Goal: Obtain resource: Download file/media

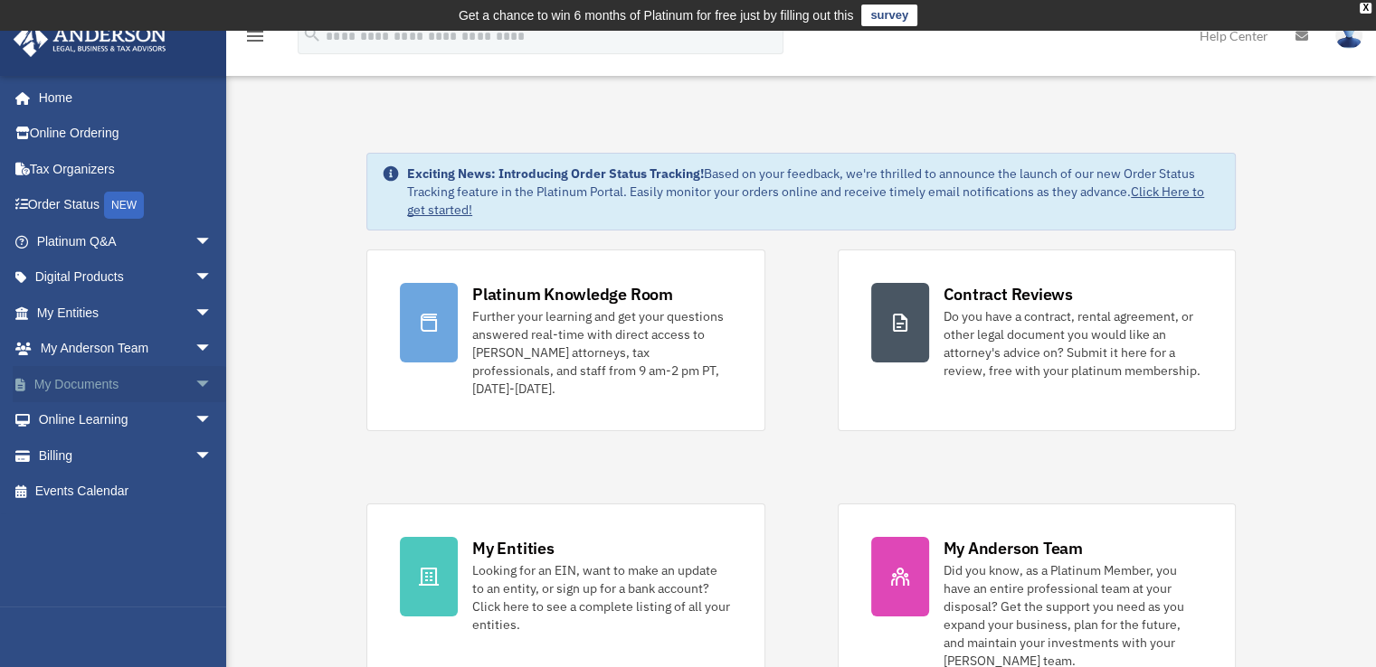
click at [98, 383] on link "My Documents arrow_drop_down" at bounding box center [126, 384] width 227 height 36
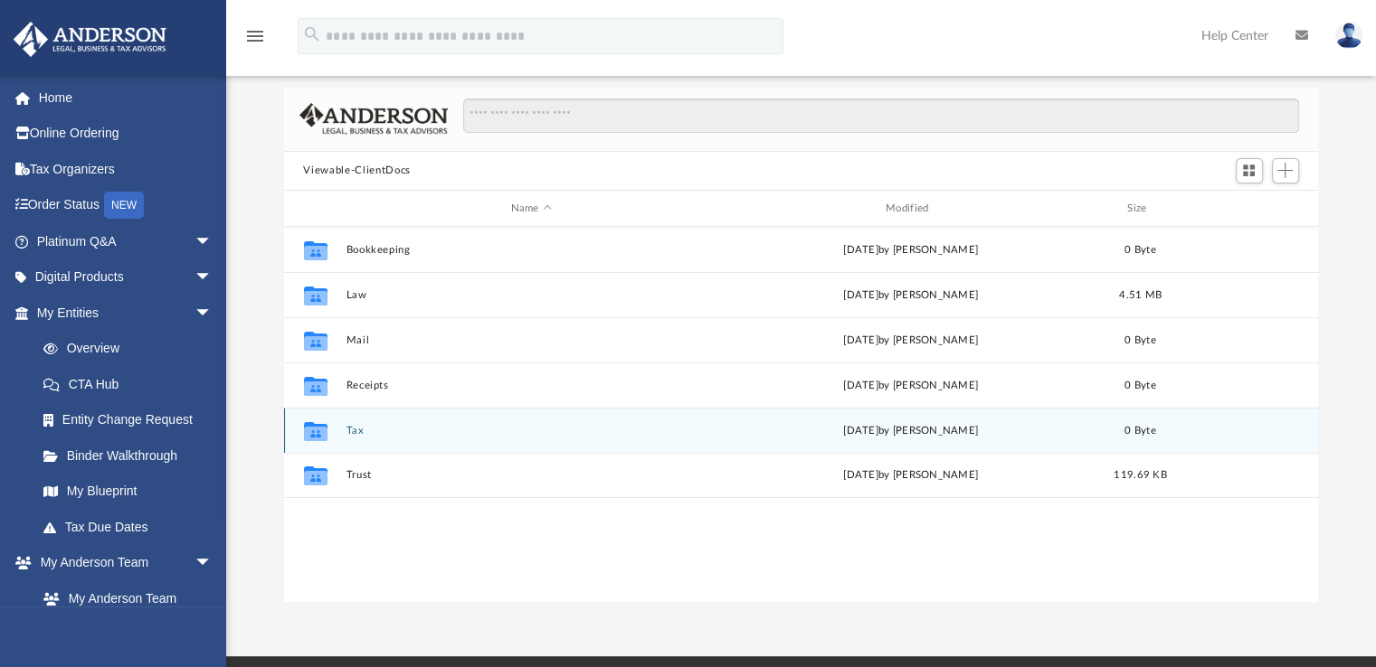
scroll to position [127, 0]
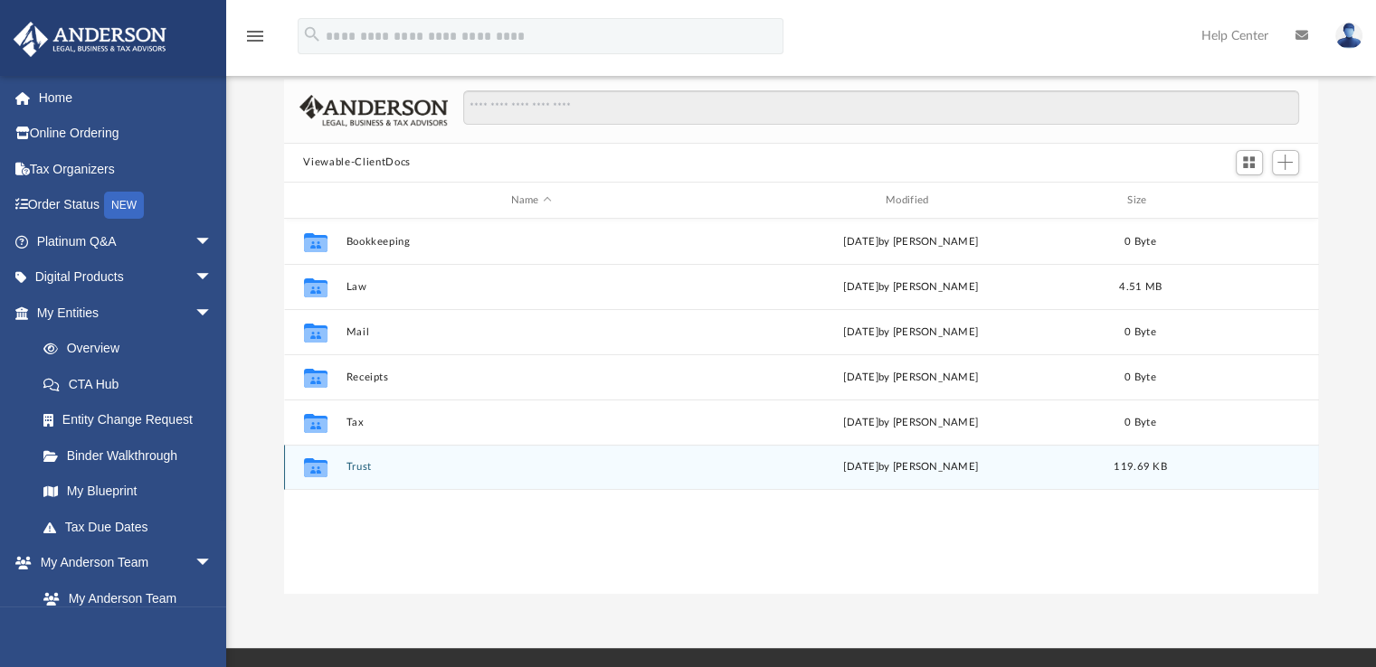
click at [393, 456] on div "Collaborated Folder Trust [DATE] by [PERSON_NAME] 119.69 KB" at bounding box center [801, 467] width 1035 height 45
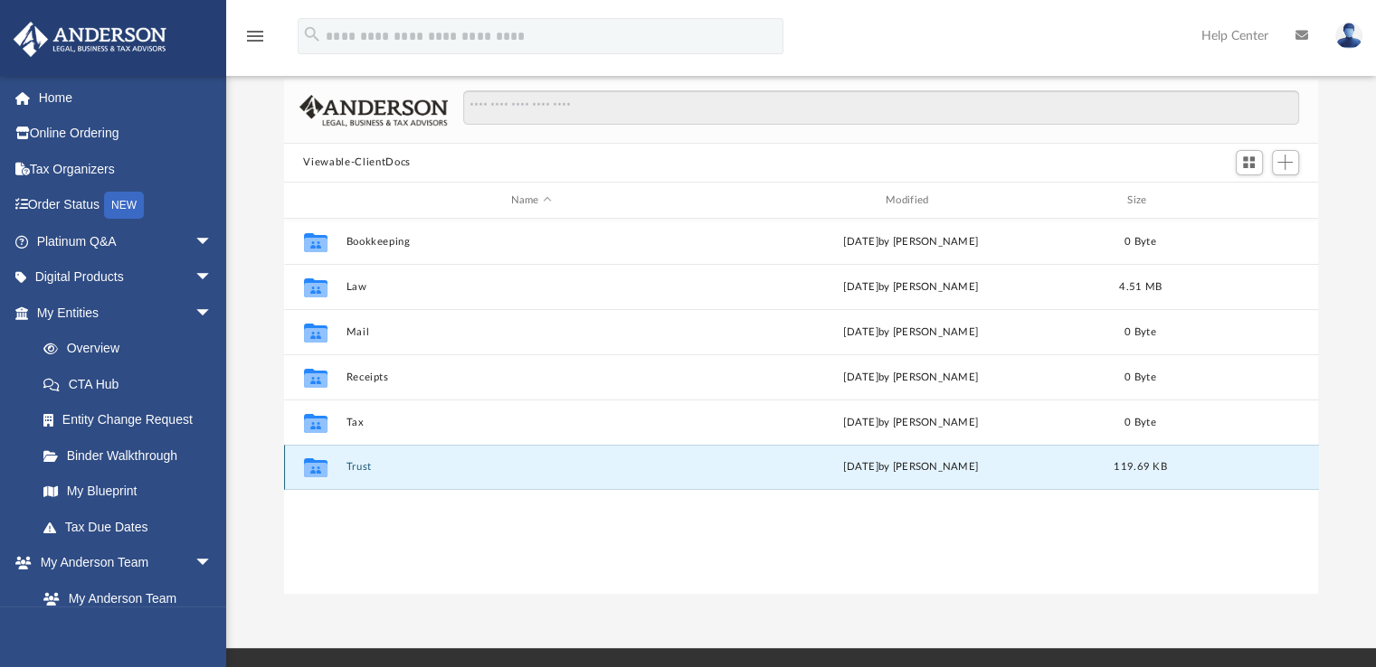
click at [341, 466] on div "Collaborated Folder Trust [DATE] by [PERSON_NAME] 119.69 KB" at bounding box center [801, 467] width 1035 height 45
click at [349, 467] on button "Trust" at bounding box center [531, 468] width 371 height 12
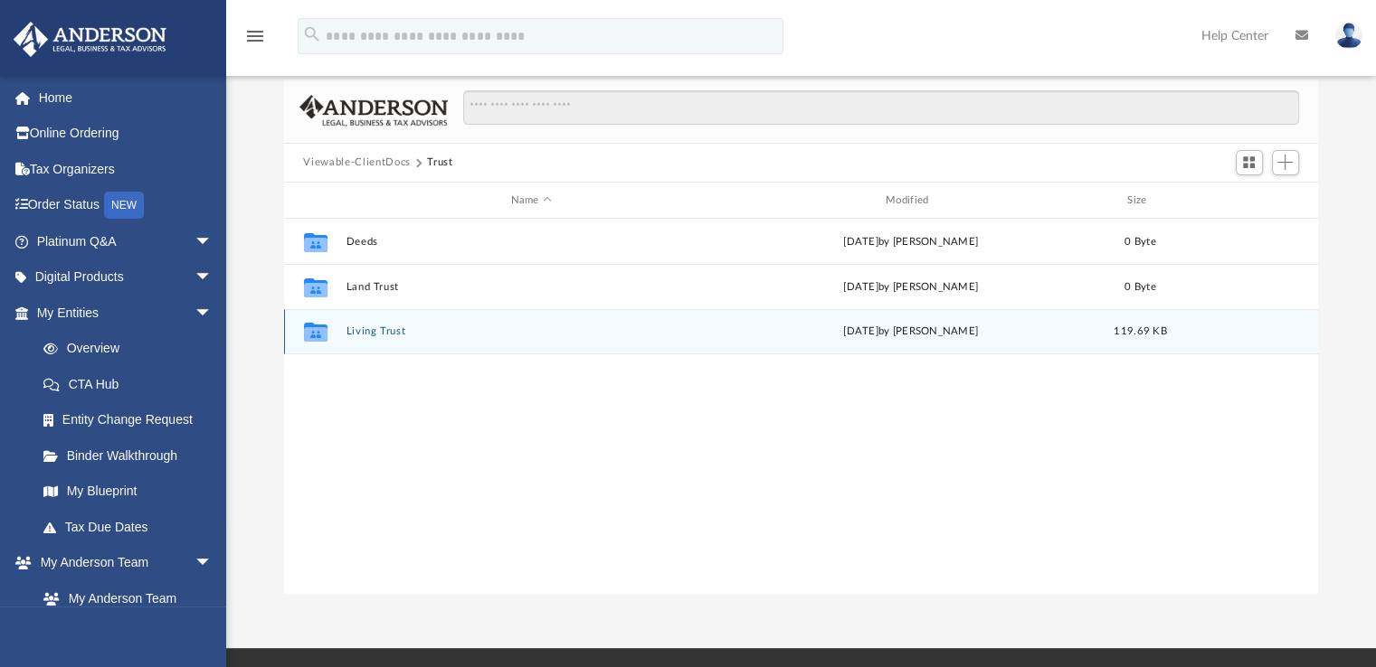
click at [380, 327] on button "Living Trust" at bounding box center [531, 333] width 371 height 12
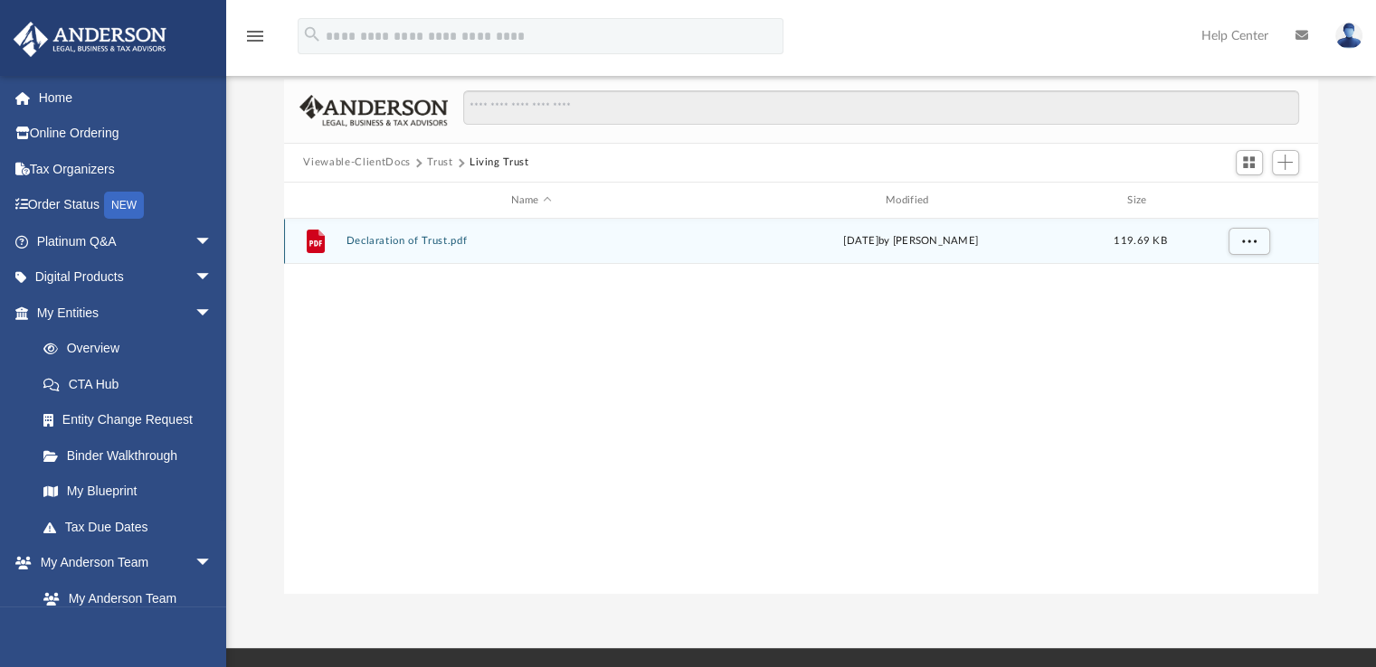
click at [421, 240] on button "Declaration of Trust.pdf" at bounding box center [531, 242] width 371 height 12
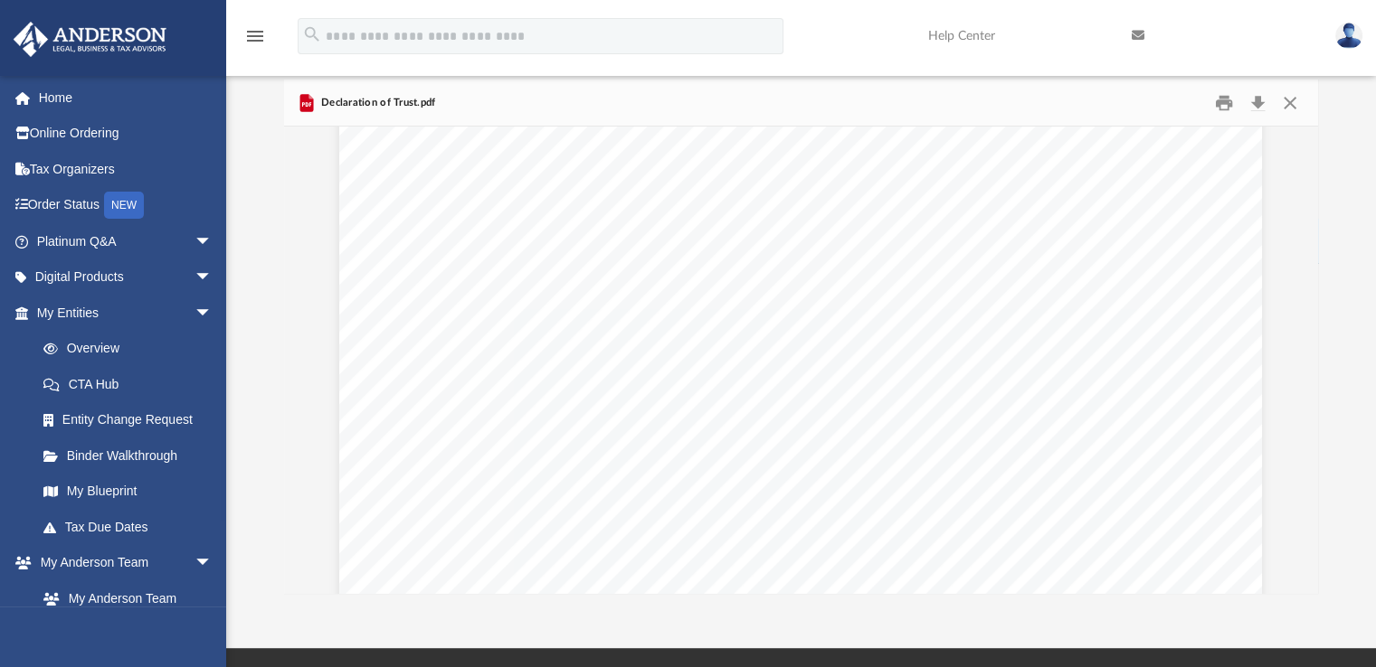
scroll to position [20234, 0]
click at [934, 342] on div "17 ATTESTATION AND DECLARATION OF WITNESSES In our presence, the above-named Gr…" at bounding box center [800, 40] width 923 height 1194
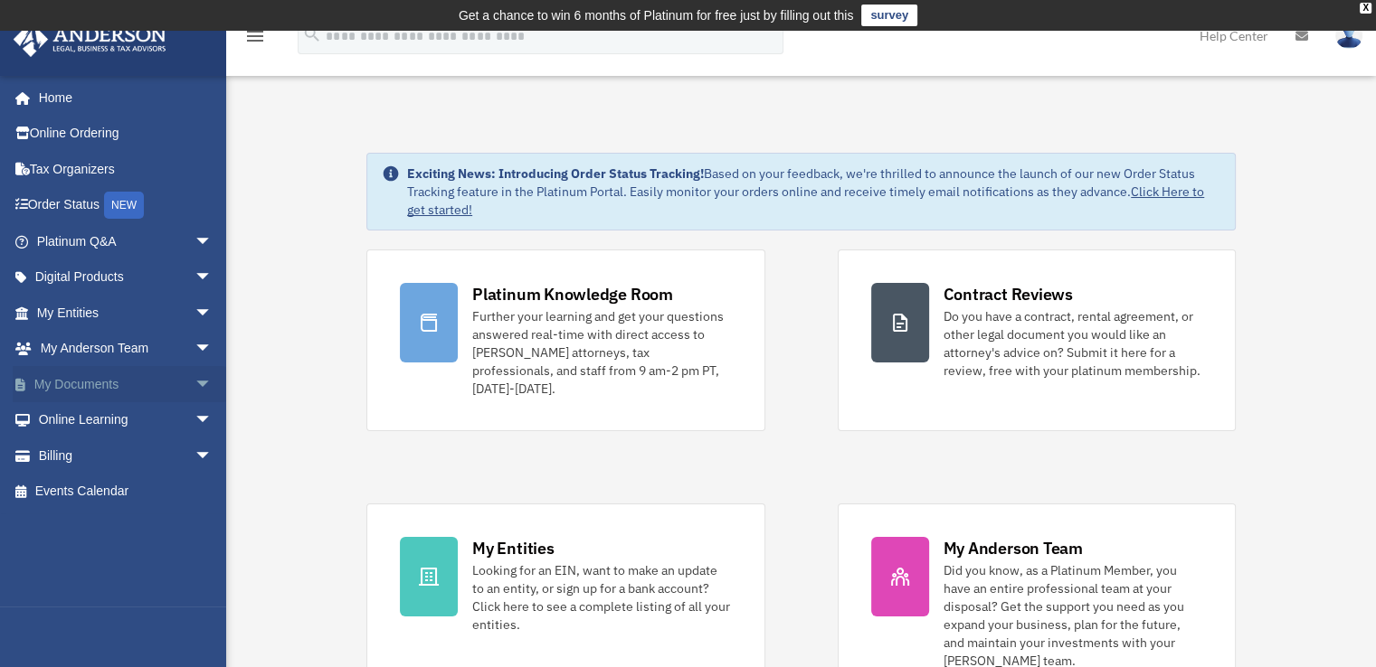
click at [194, 379] on span "arrow_drop_down" at bounding box center [212, 384] width 36 height 37
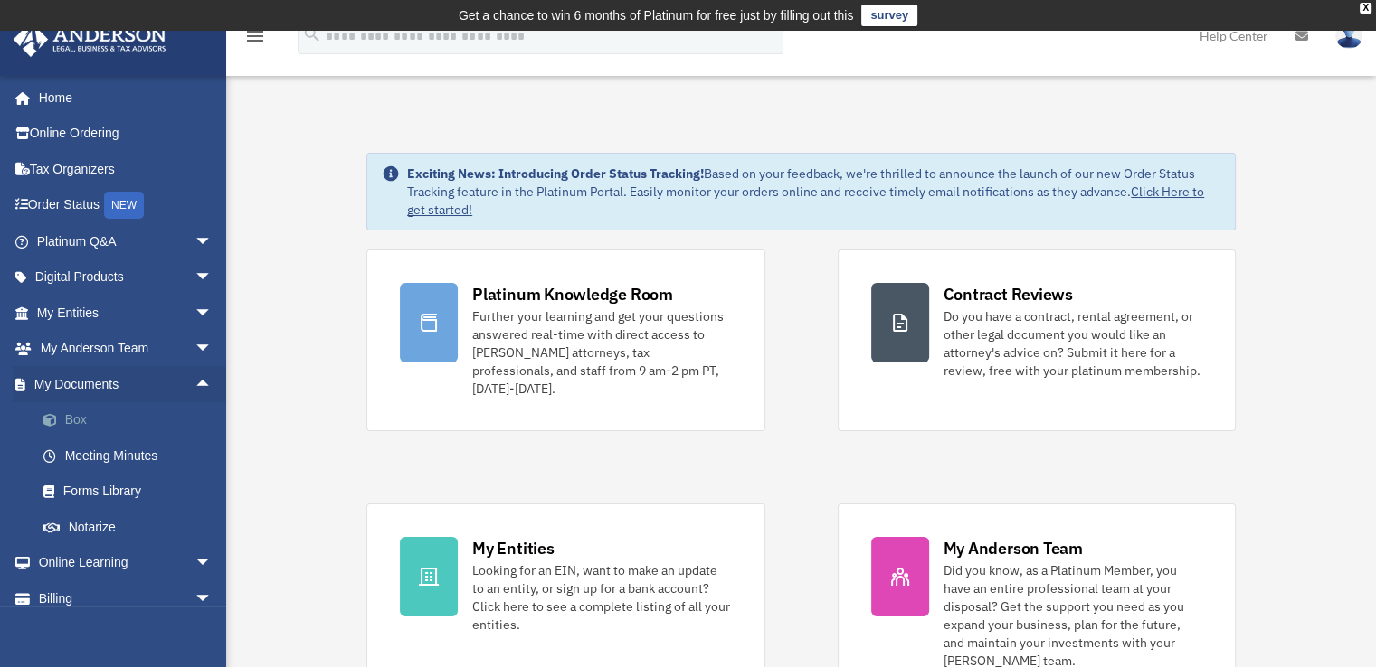
click at [92, 423] on link "Box" at bounding box center [132, 420] width 214 height 36
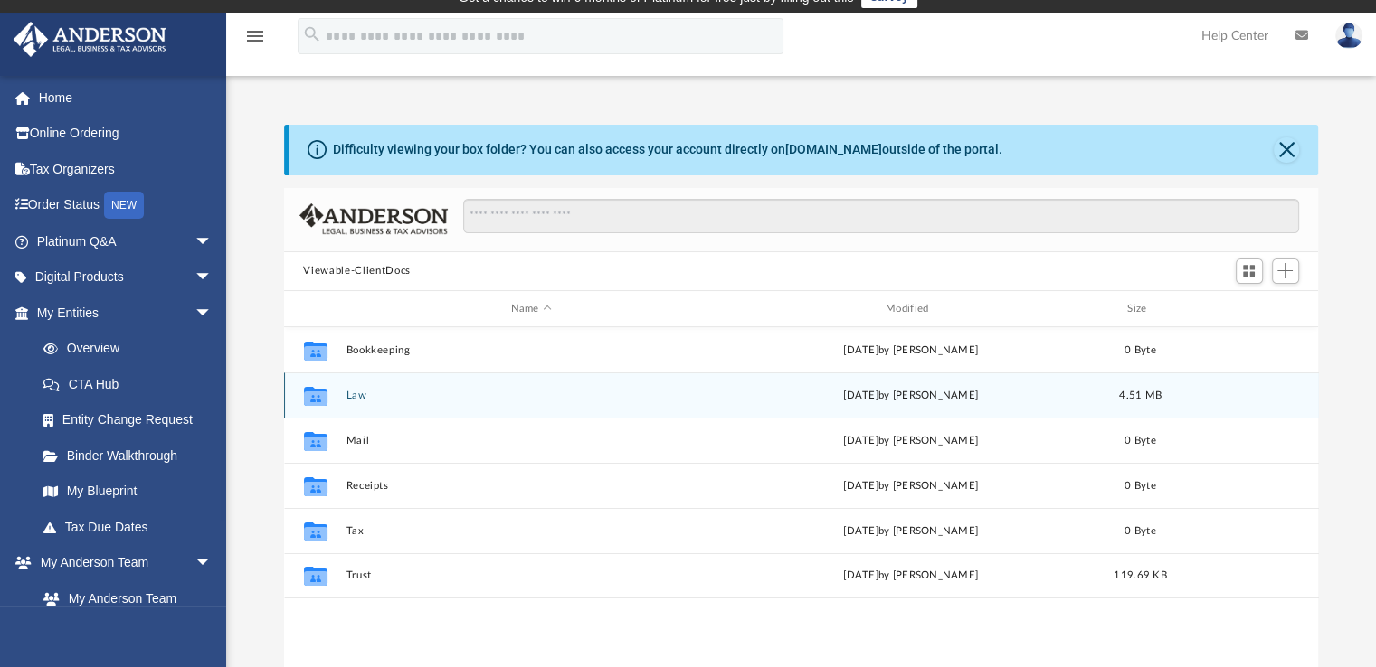
scroll to position [18, 0]
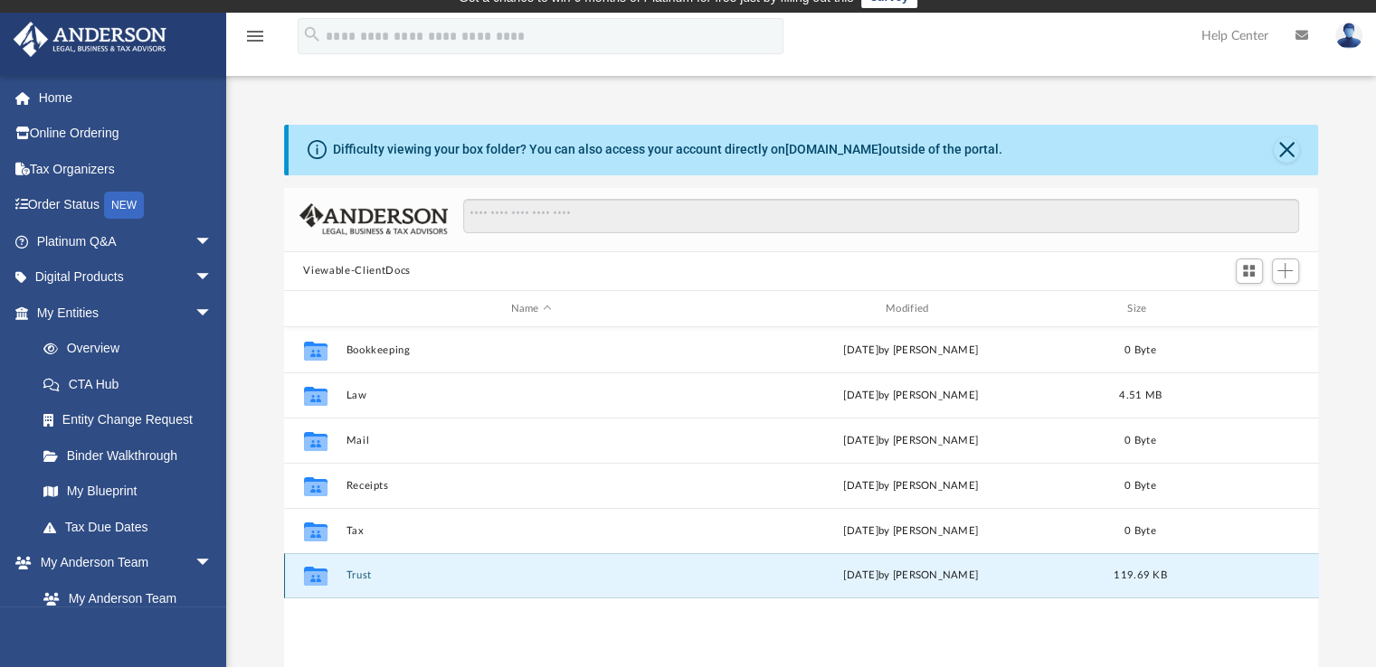
click at [349, 573] on button "Trust" at bounding box center [531, 577] width 371 height 12
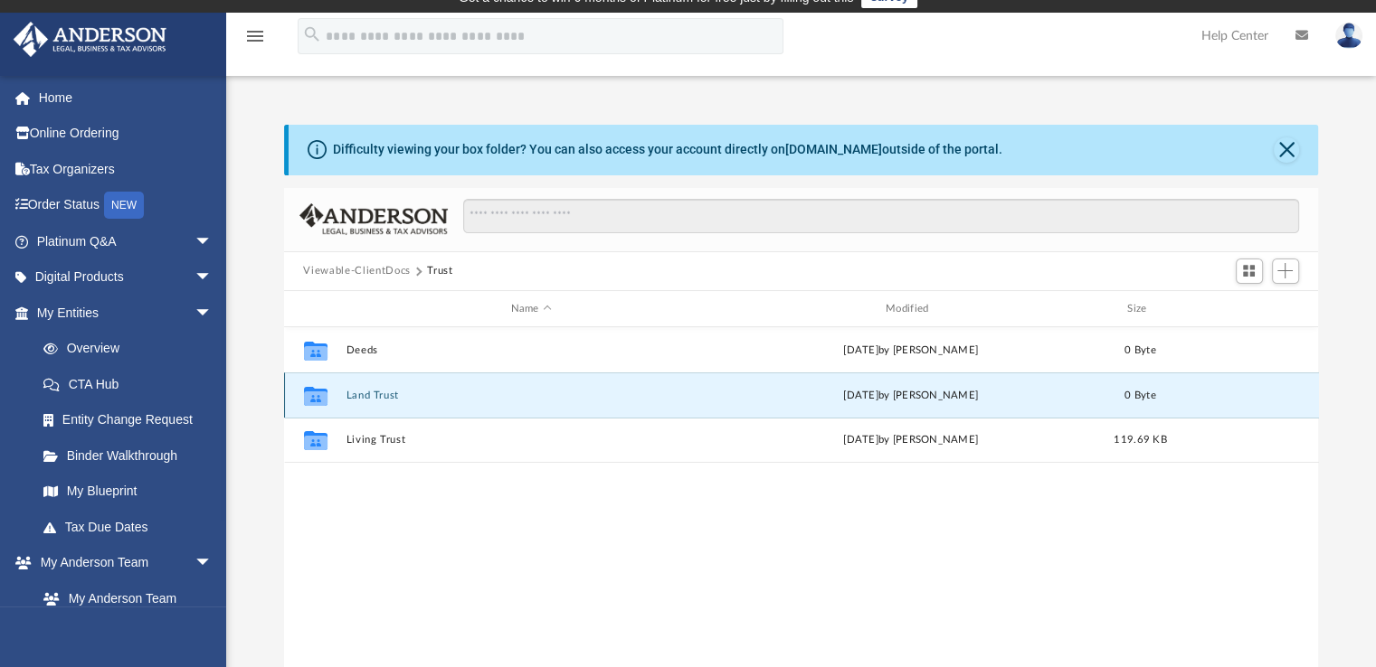
click at [377, 394] on button "Land Trust" at bounding box center [531, 396] width 371 height 12
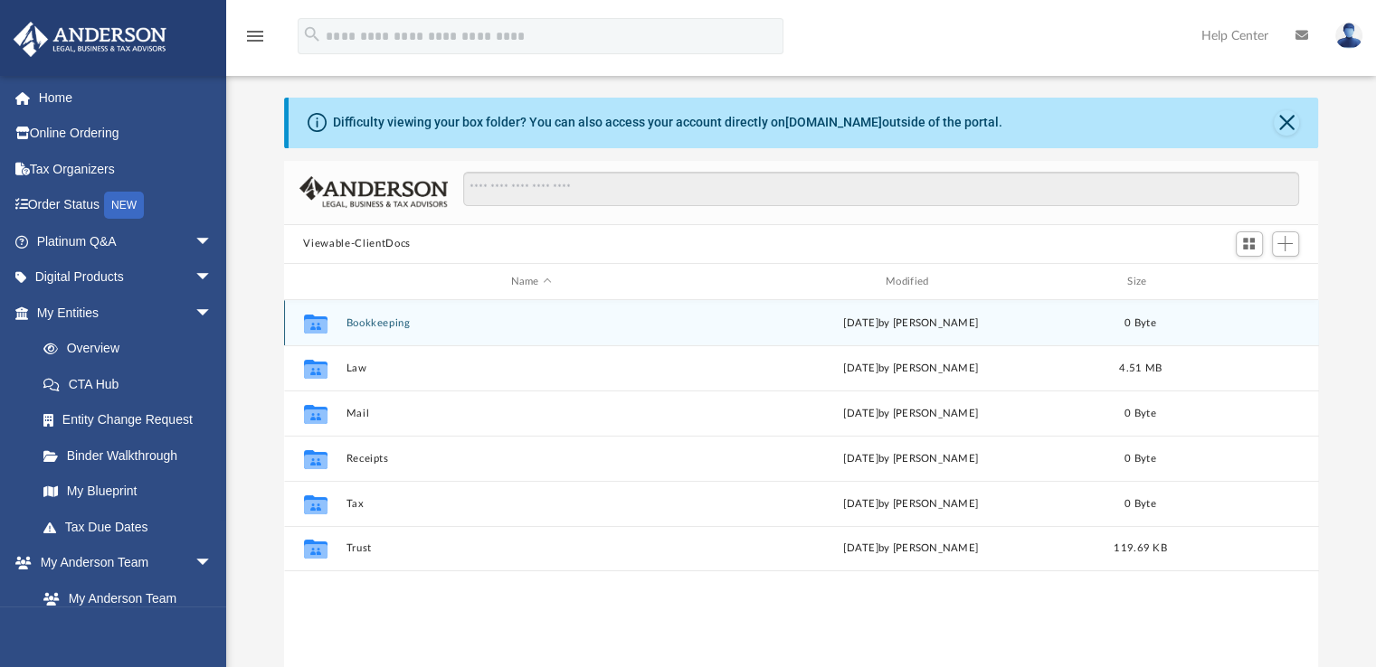
scroll to position [46, 0]
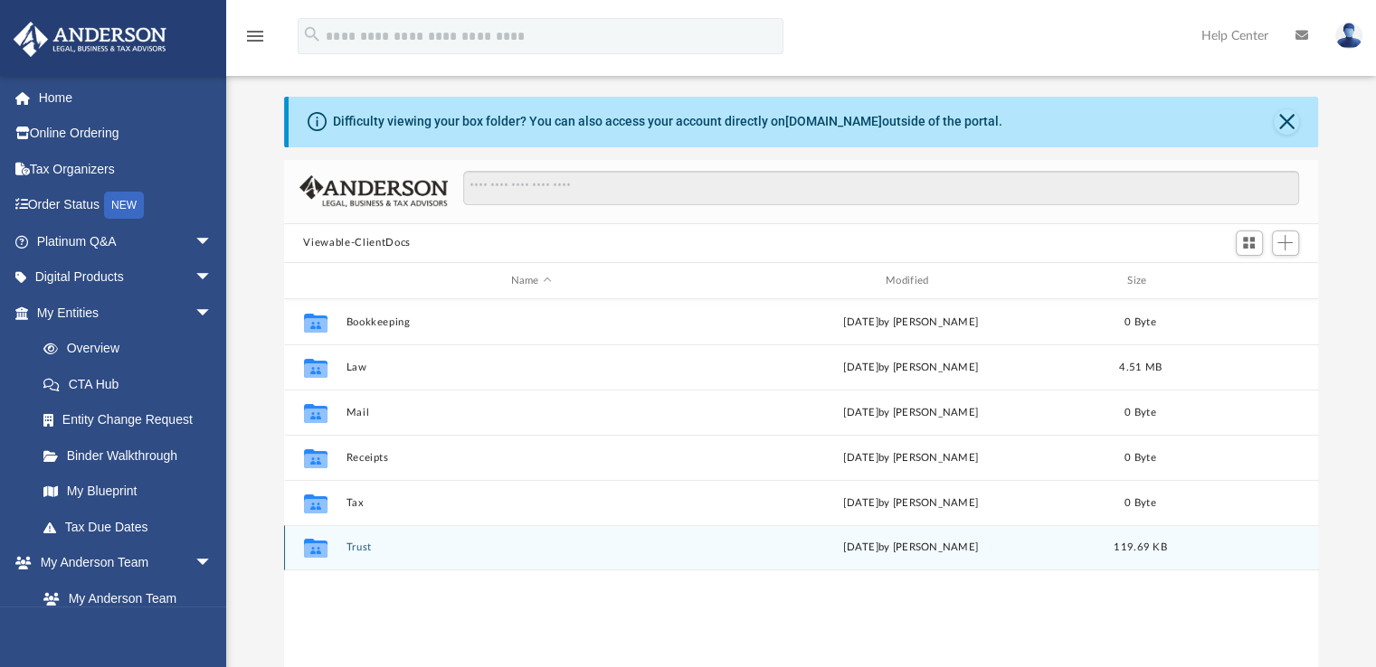
click at [358, 540] on div "Collaborated Folder Trust [DATE] by [PERSON_NAME] 119.69 KB" at bounding box center [801, 547] width 1035 height 45
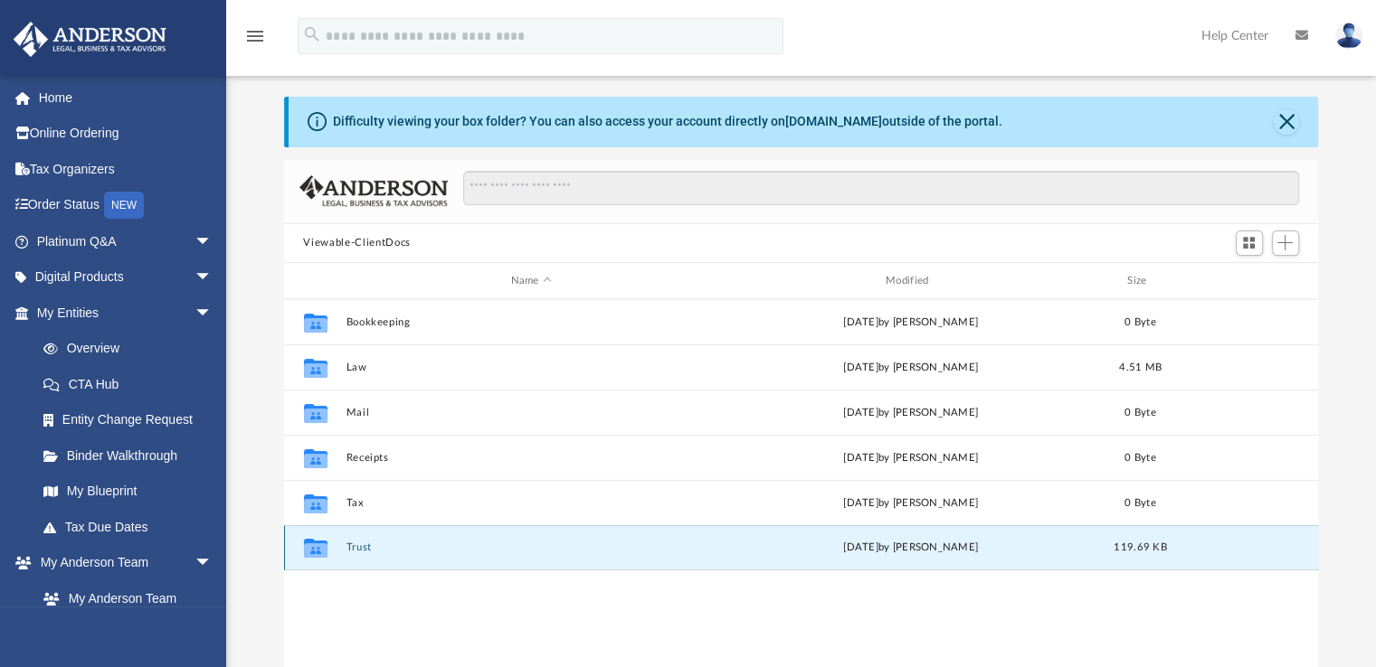
click at [360, 550] on button "Trust" at bounding box center [531, 549] width 371 height 12
